Goal: Check status: Verify the current state of an ongoing process or item

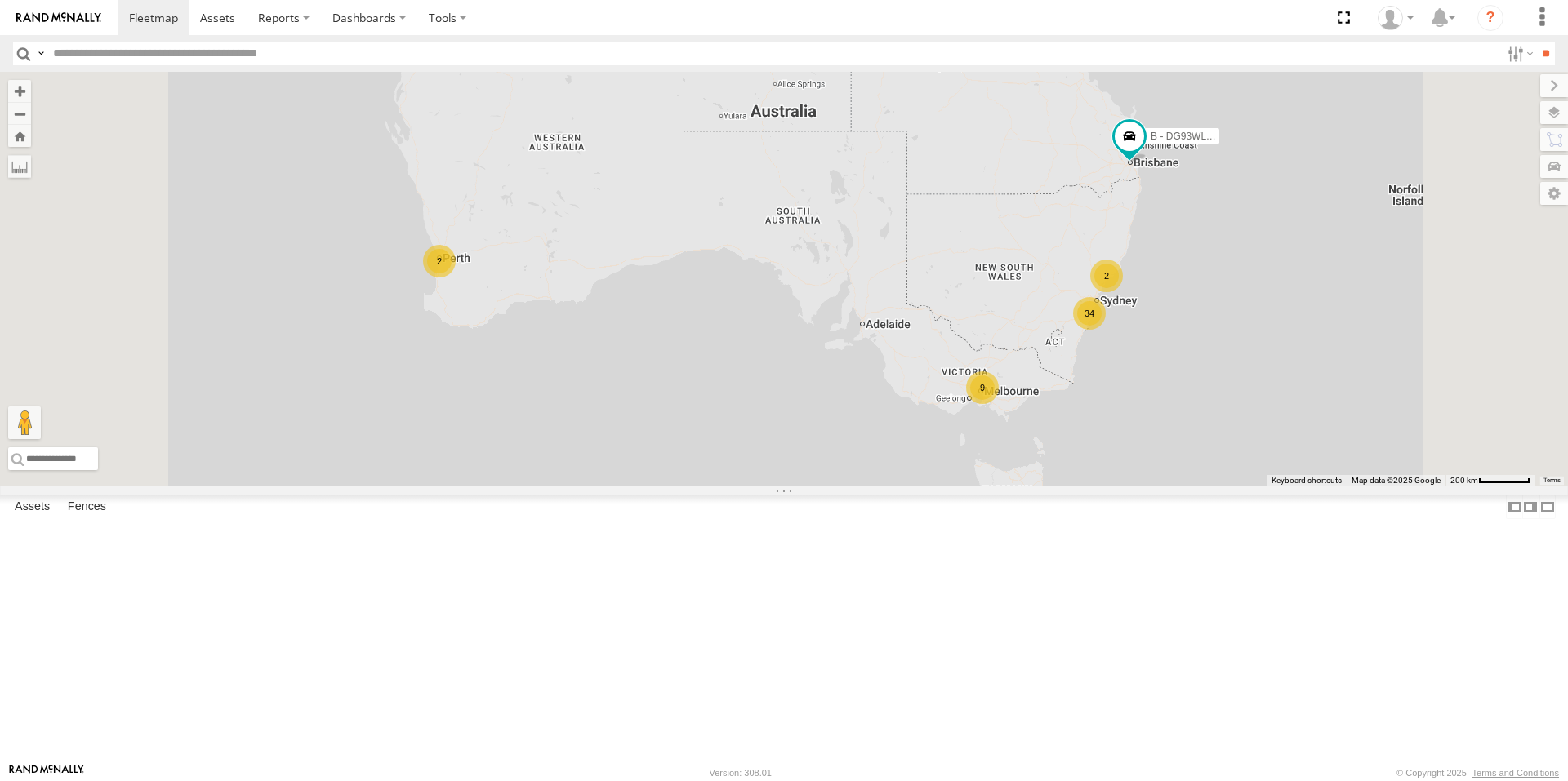
drag, startPoint x: 1163, startPoint y: 516, endPoint x: 1181, endPoint y: 518, distance: 18.1
click at [999, 404] on div "9" at bounding box center [982, 388] width 33 height 33
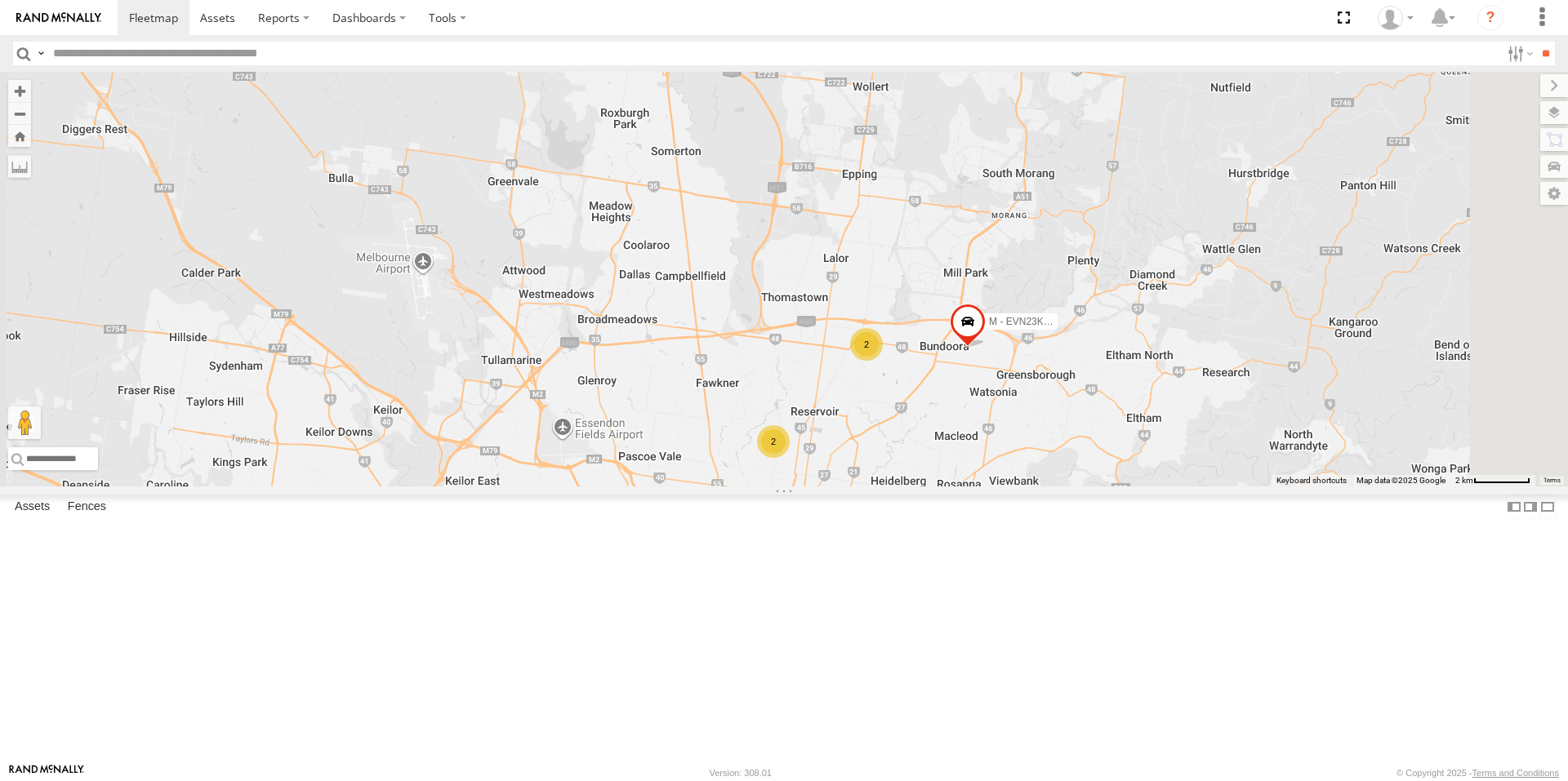
drag, startPoint x: 994, startPoint y: 223, endPoint x: 935, endPoint y: 325, distance: 117.8
click at [921, 260] on div "B - DG93WL - [PERSON_NAME] M - EVN23K - [PERSON_NAME] M - CZ44VR - Suhayl Elect…" at bounding box center [784, 278] width 1568 height 414
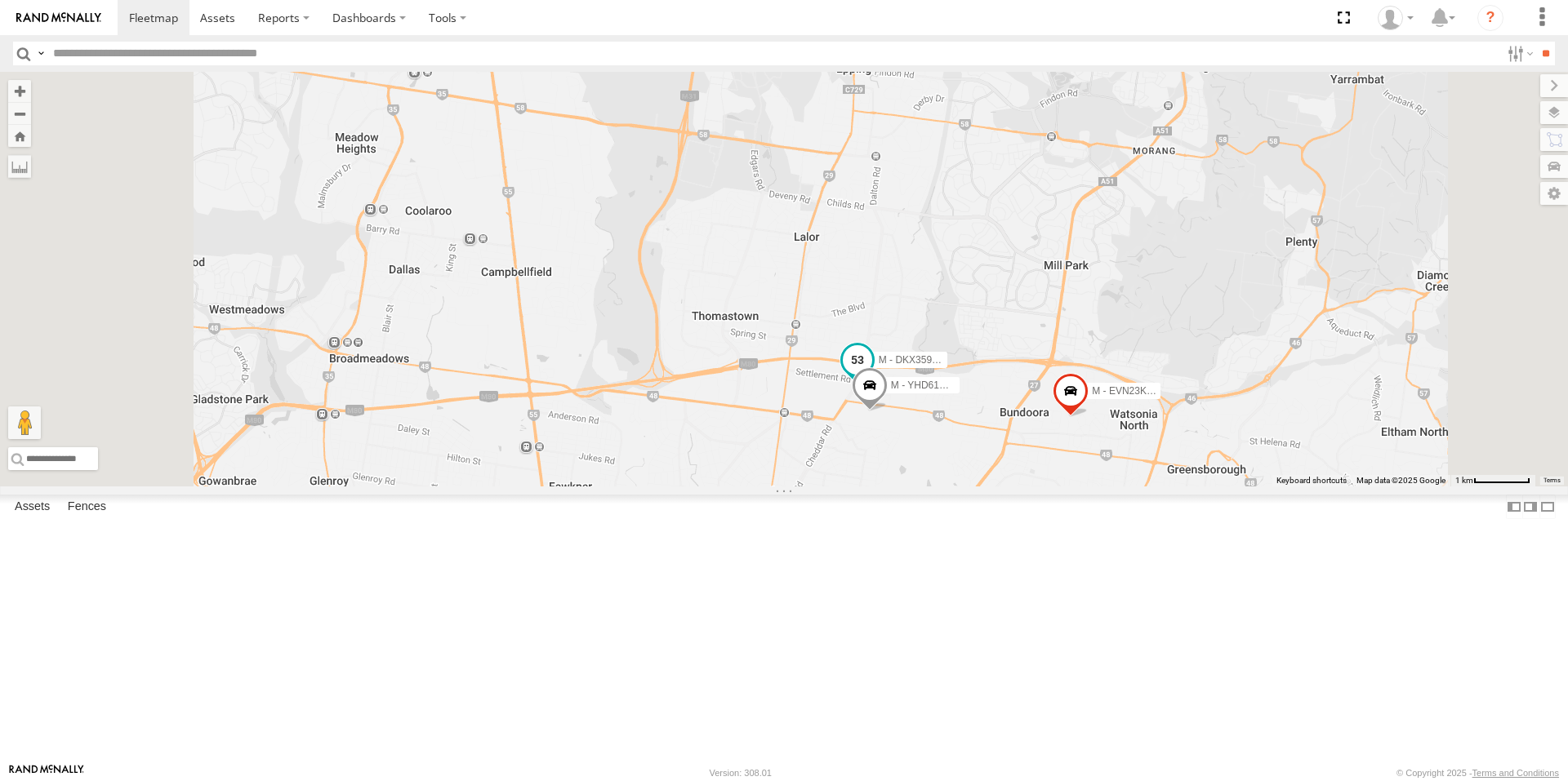
click at [872, 375] on span at bounding box center [857, 360] width 29 height 29
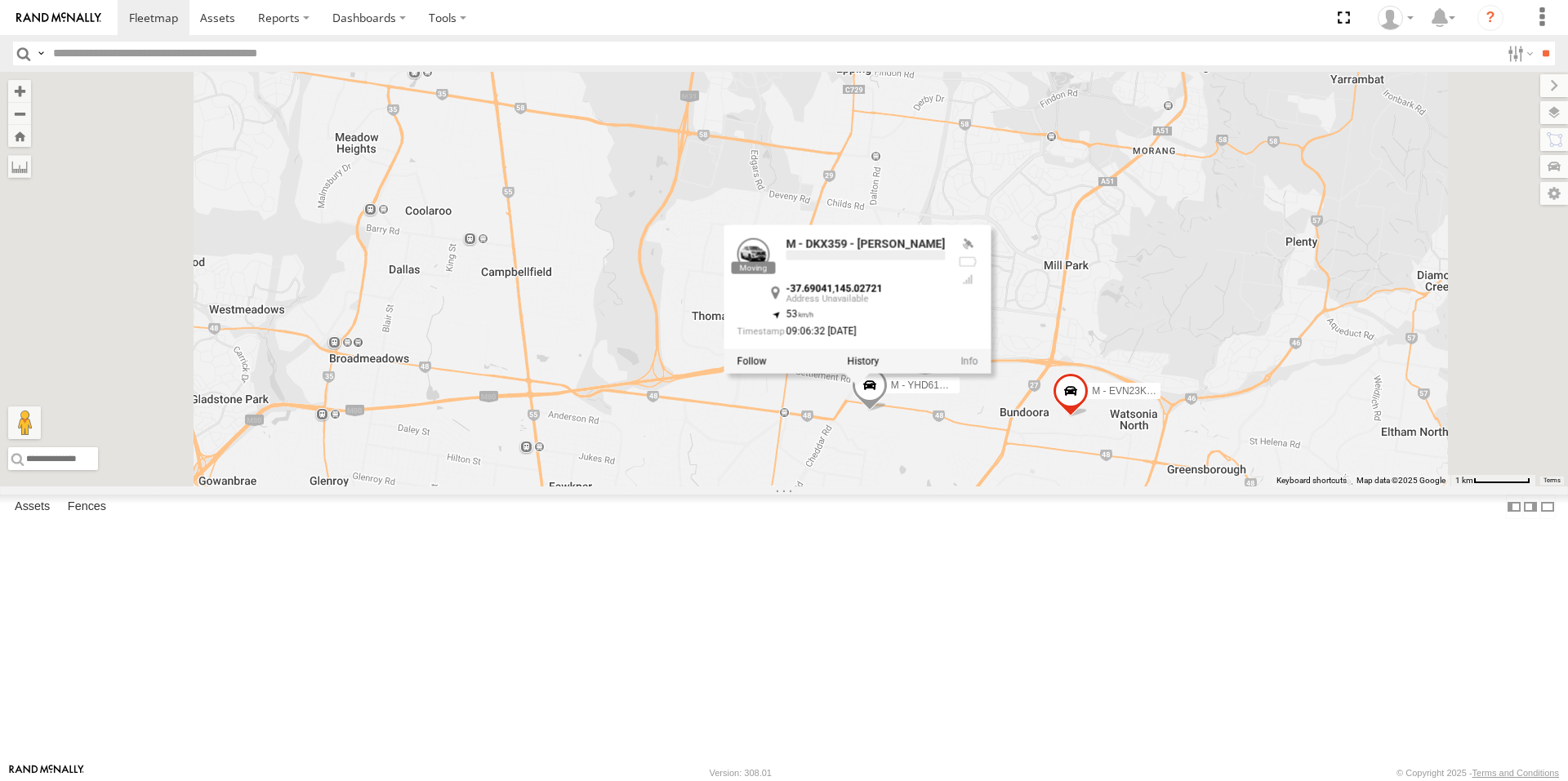
click at [989, 487] on div "B - DG93WL - [PERSON_NAME] M - EVN23K - [PERSON_NAME] M - CZ44VR - Suhayl Elect…" at bounding box center [784, 278] width 1568 height 414
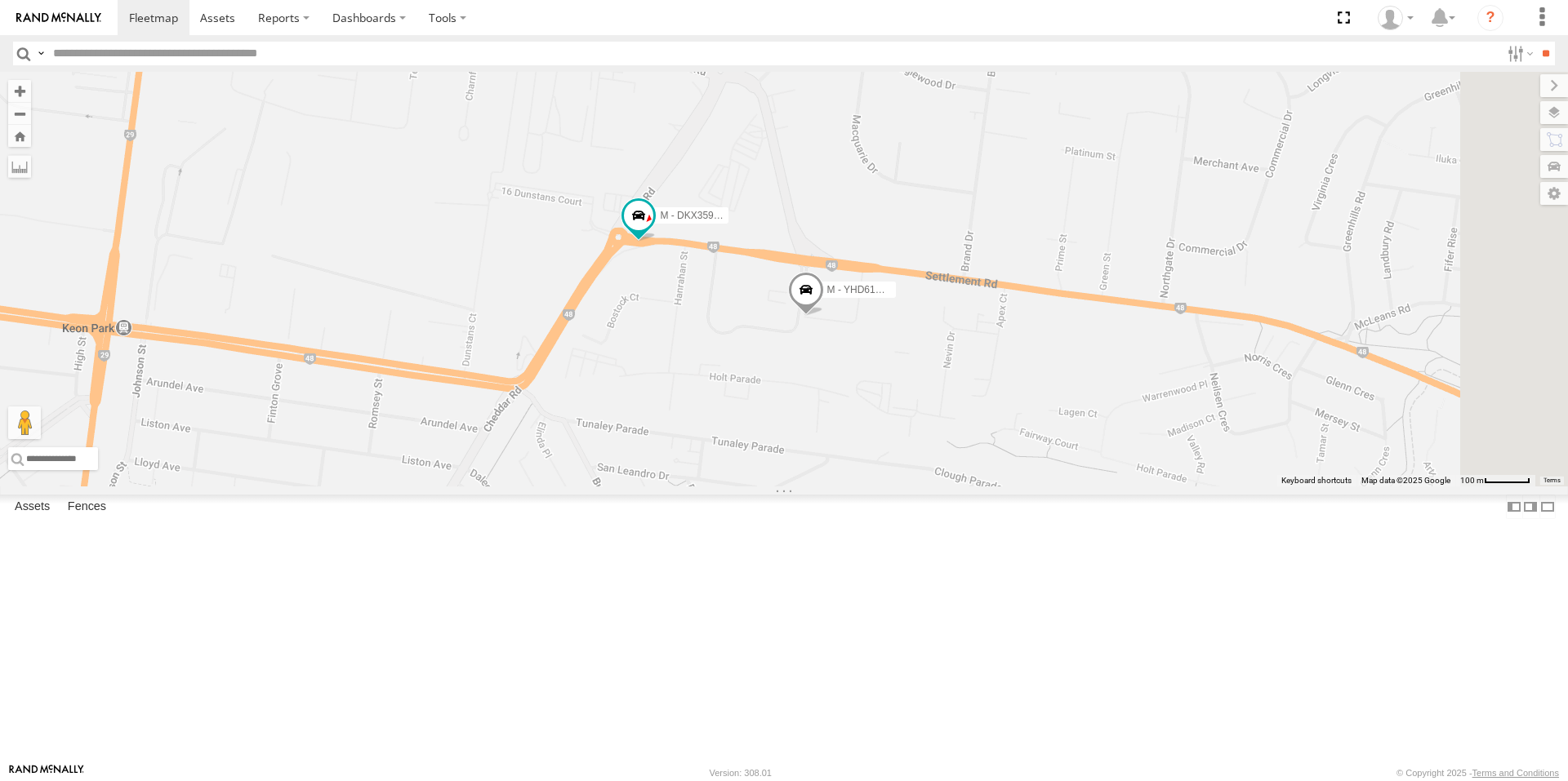
click at [824, 316] on span at bounding box center [806, 293] width 36 height 44
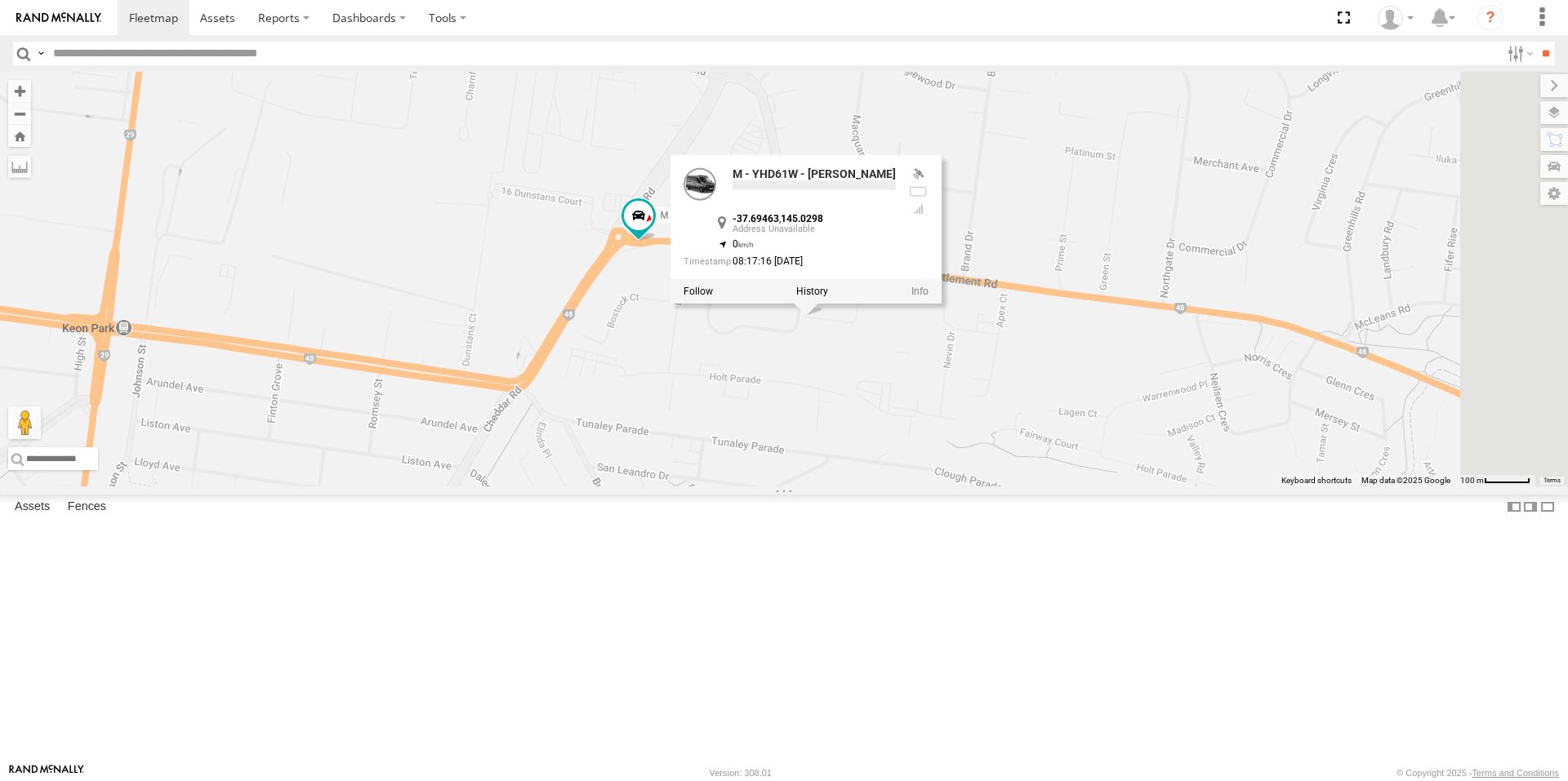
click at [1023, 487] on div "B - DG93WL - [PERSON_NAME] M - EVN23K - [PERSON_NAME] M - CZ44VR - Suhayl Elect…" at bounding box center [784, 278] width 1568 height 414
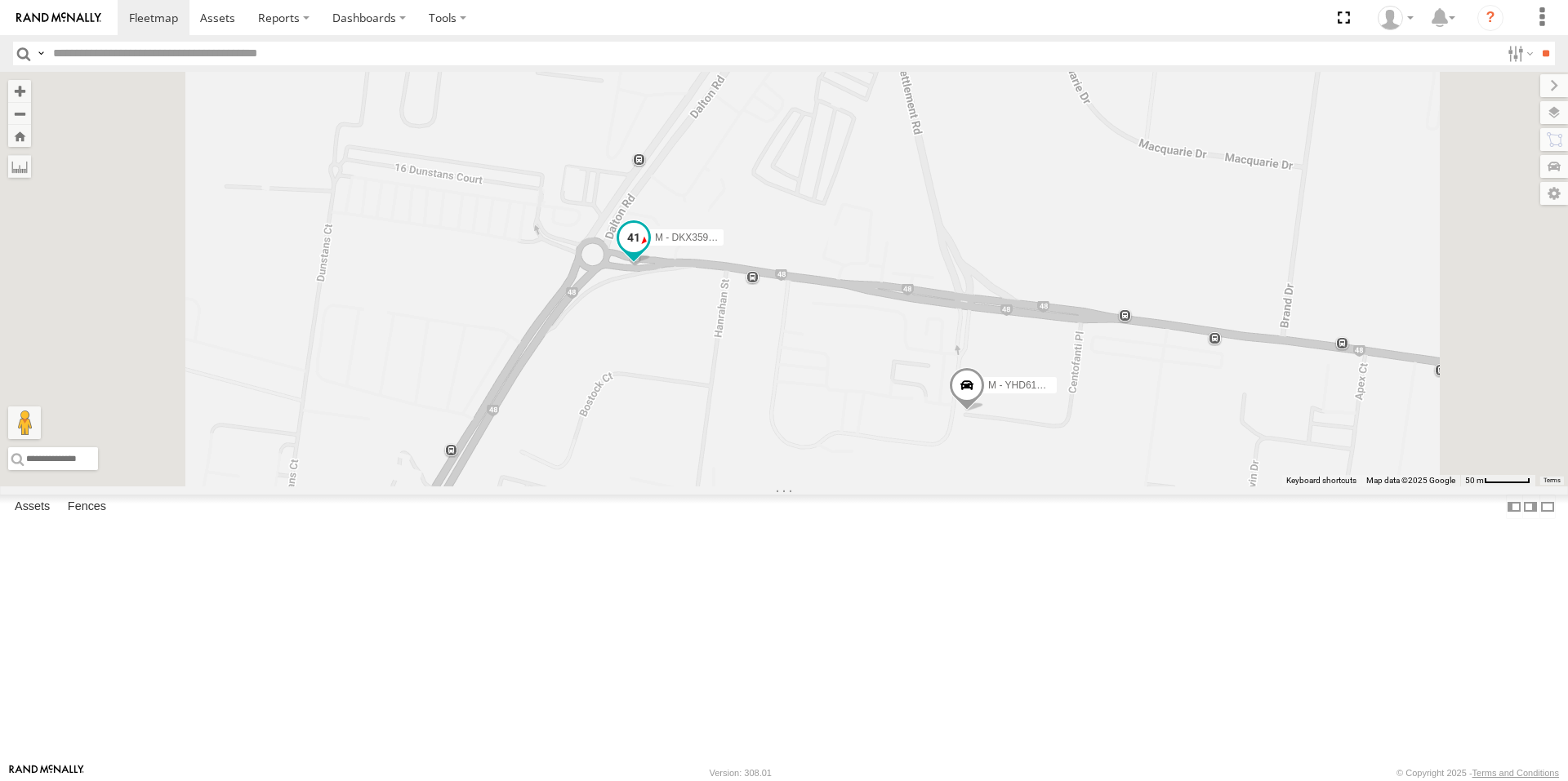
click at [649, 252] on span at bounding box center [633, 237] width 29 height 29
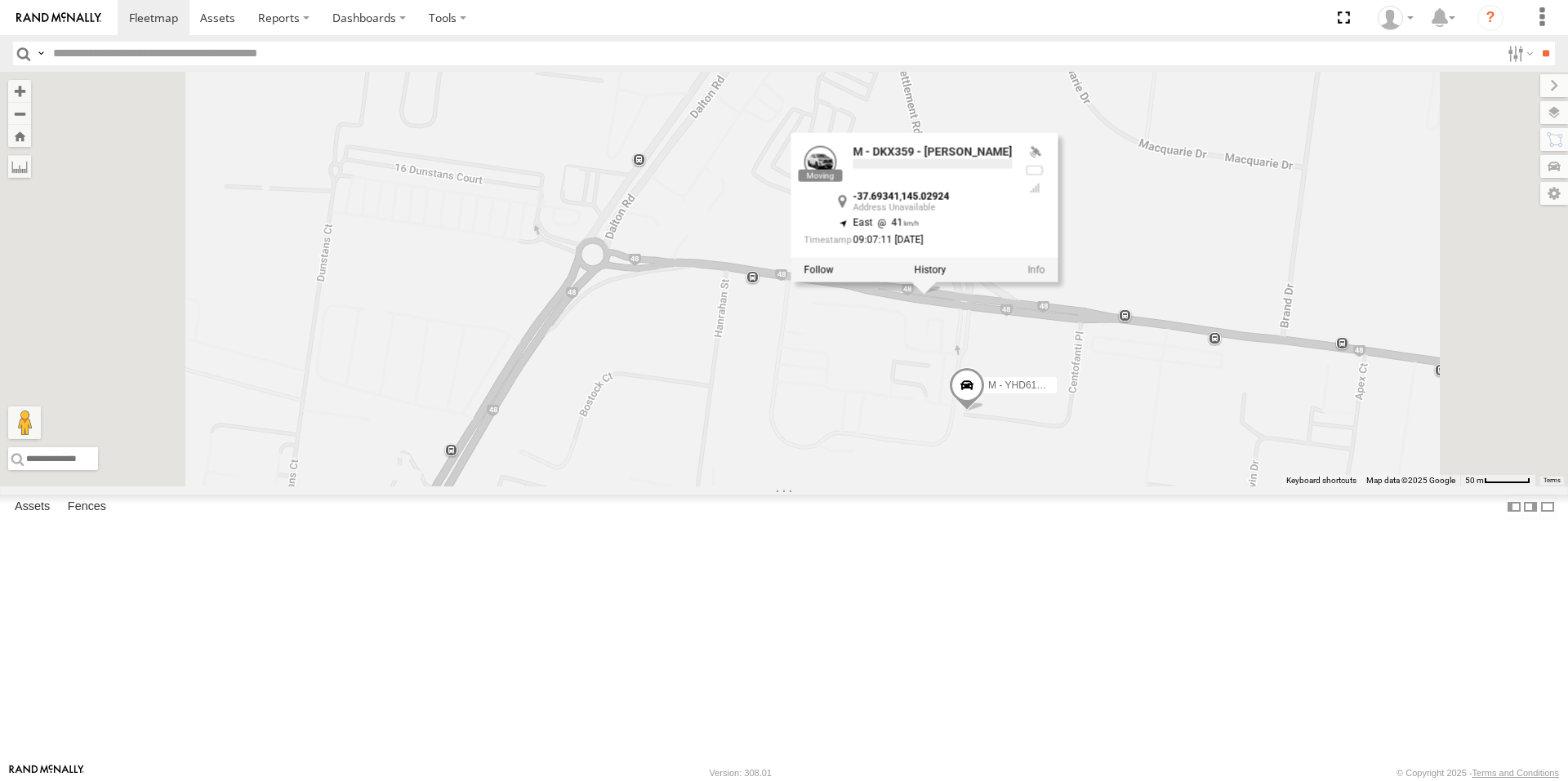
click at [848, 487] on div "B - DG93WL - [PERSON_NAME] M - EVN23K - [PERSON_NAME] M - CZ44VR - Suhayl Elect…" at bounding box center [784, 278] width 1568 height 414
